Goal: Find specific page/section

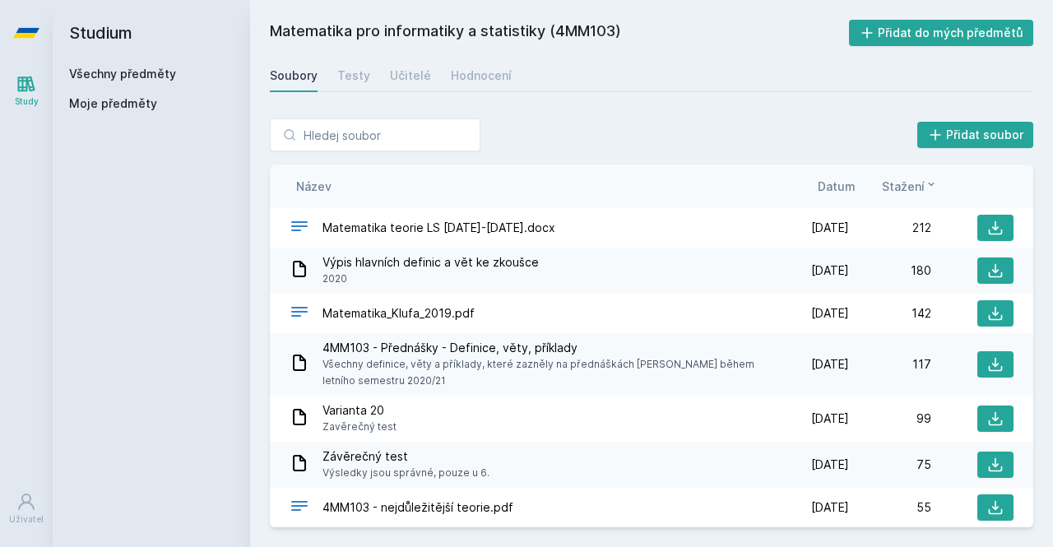
click at [123, 105] on span "Moje předměty" at bounding box center [113, 103] width 88 height 16
click at [151, 75] on link "Všechny předměty" at bounding box center [122, 74] width 107 height 14
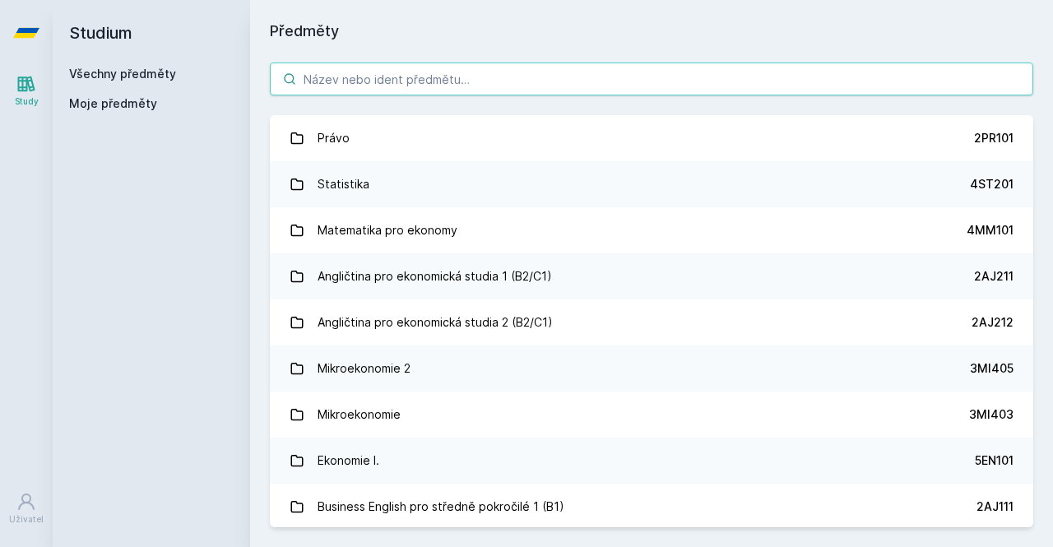
click at [361, 79] on input "search" at bounding box center [652, 79] width 764 height 33
type input "i"
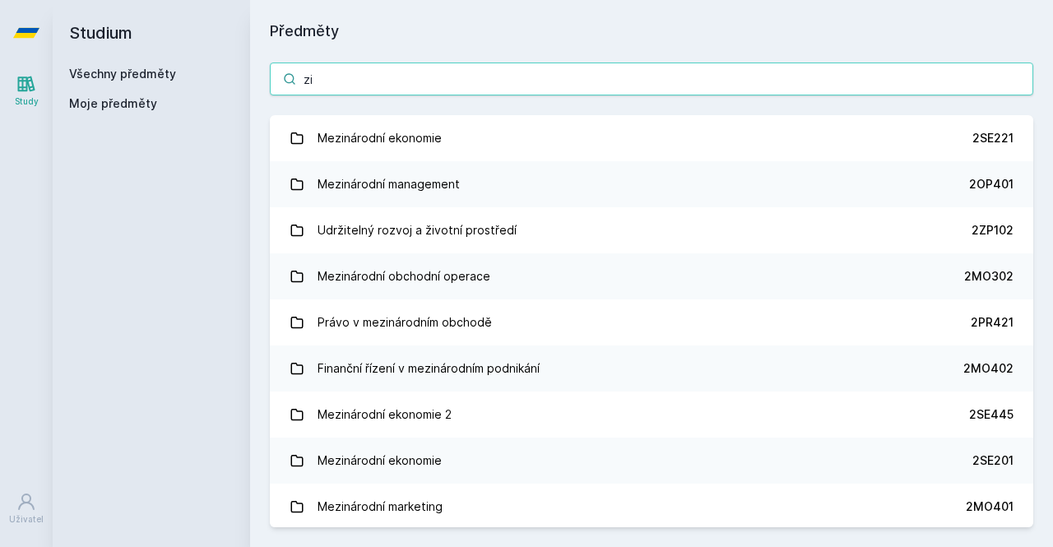
type input "z"
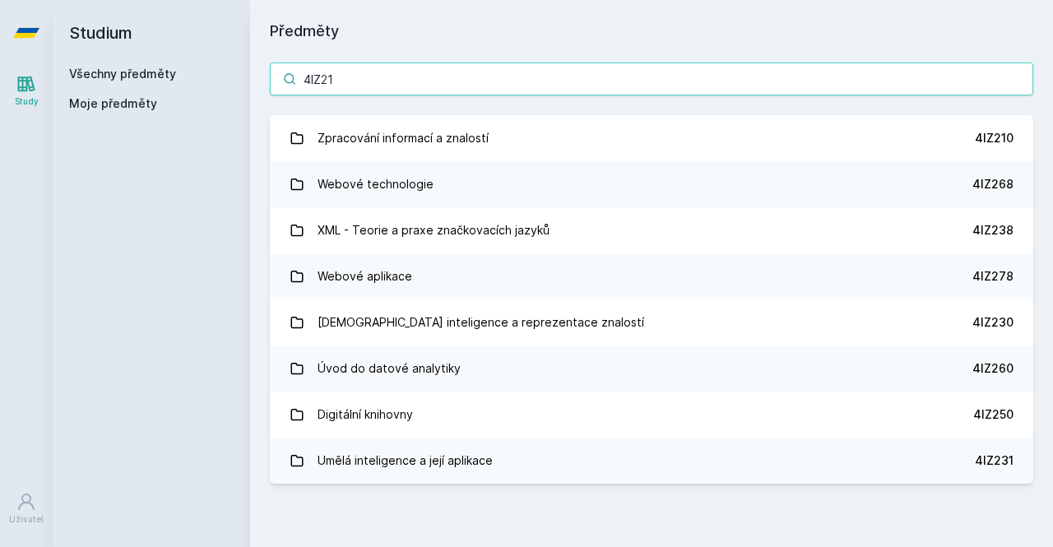
type input "4IZ210"
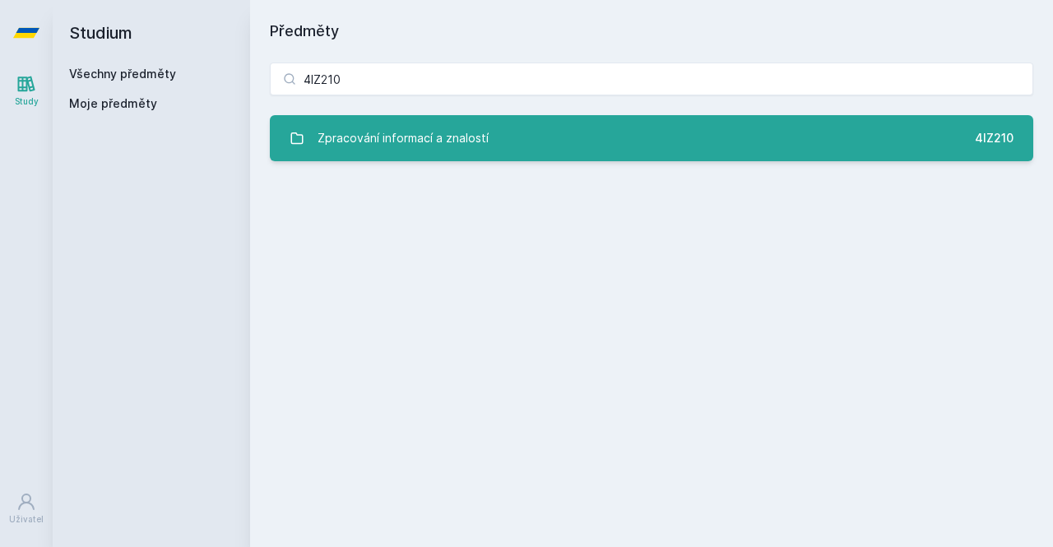
click at [759, 126] on link "Zpracování informací a znalostí 4IZ210" at bounding box center [652, 138] width 764 height 46
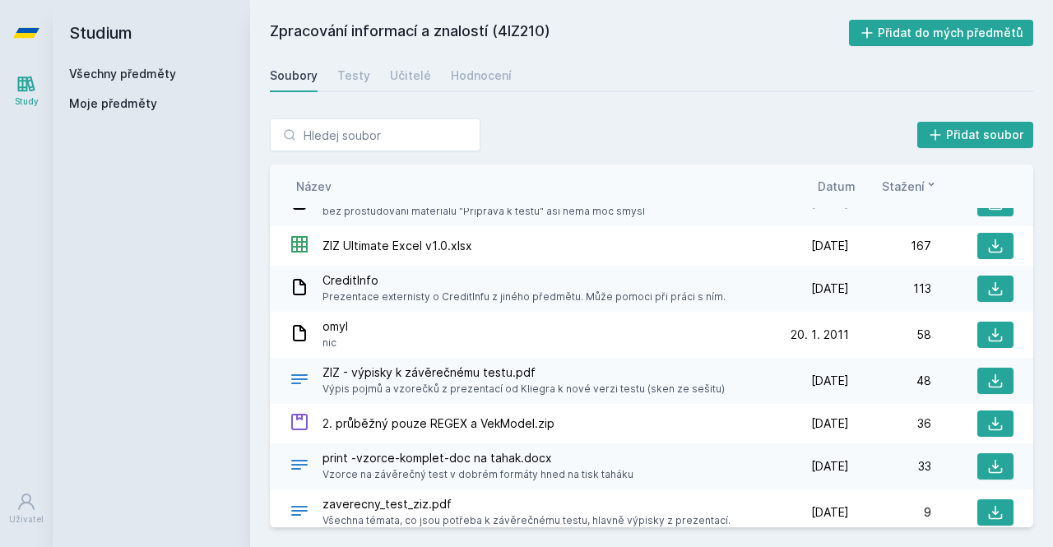
scroll to position [3982, 0]
click at [989, 373] on icon at bounding box center [996, 381] width 16 height 16
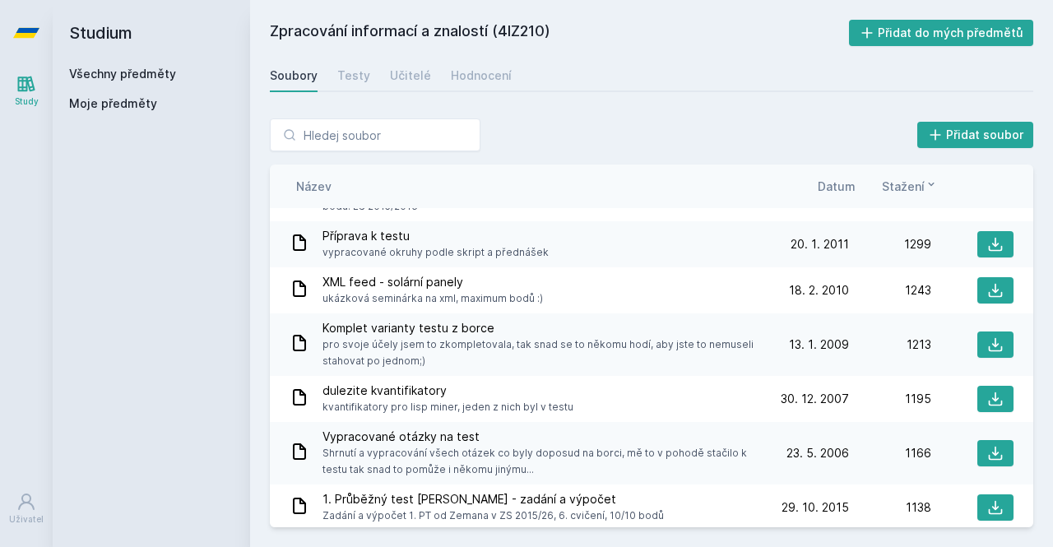
scroll to position [0, 0]
